Goal: Information Seeking & Learning: Find specific fact

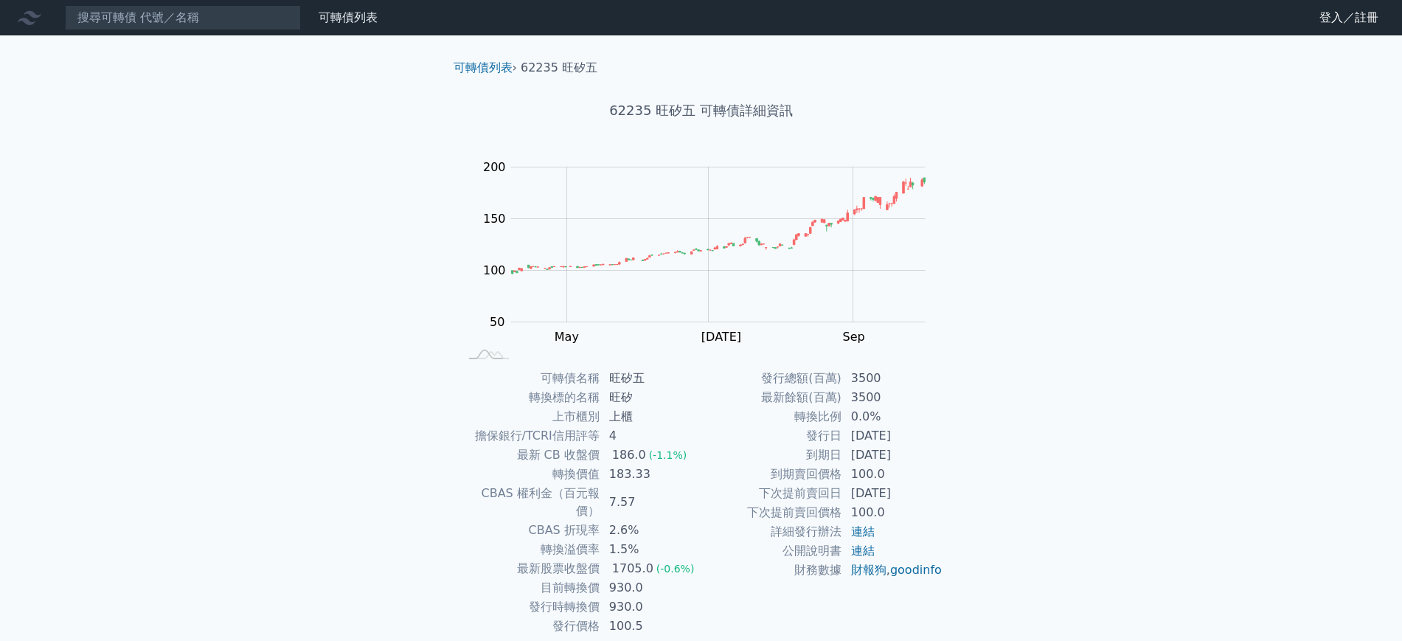
click at [342, 219] on div "可轉債列表 財務數據 可轉債列表 財務數據 登入／註冊 登入／註冊 可轉債列表 › 62235 旺矽五 62235 旺矽五 可轉債詳細資訊 Zoom Out …" at bounding box center [701, 350] width 1402 height 701
drag, startPoint x: 917, startPoint y: 453, endPoint x: 828, endPoint y: 445, distance: 89.6
click at [830, 446] on tr "到期日 [DATE]" at bounding box center [822, 455] width 242 height 19
click at [697, 473] on td "394.38" at bounding box center [650, 474] width 101 height 19
